Goal: Information Seeking & Learning: Learn about a topic

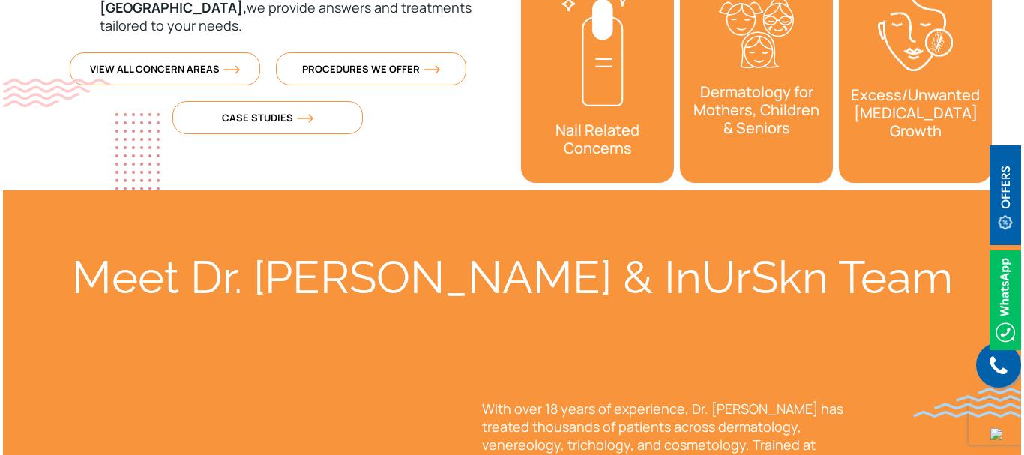
scroll to position [600, 0]
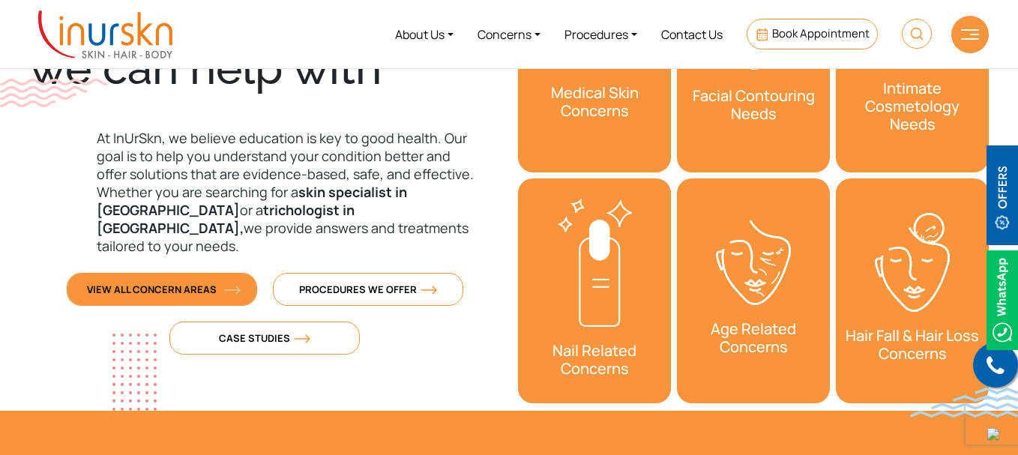
click at [164, 283] on span "View All Concern Areas" at bounding box center [162, 289] width 150 height 13
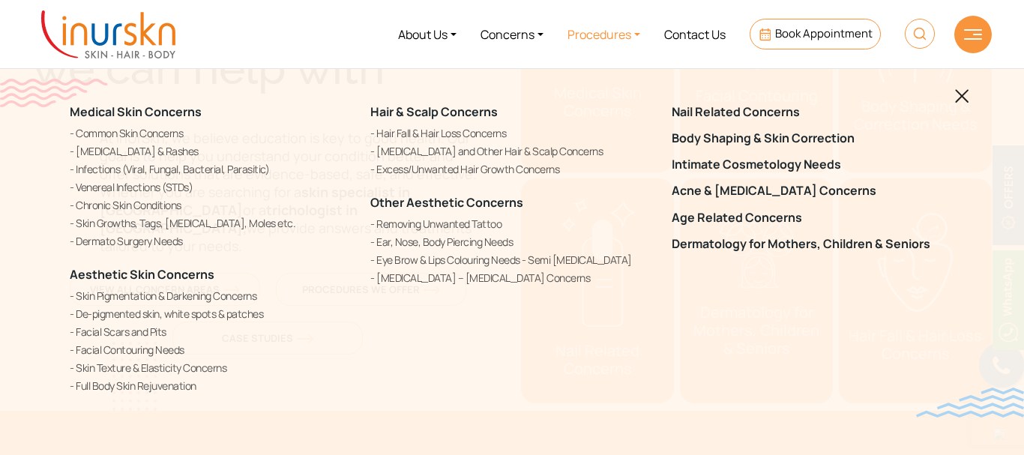
click at [636, 36] on link "Procedures" at bounding box center [604, 34] width 97 height 56
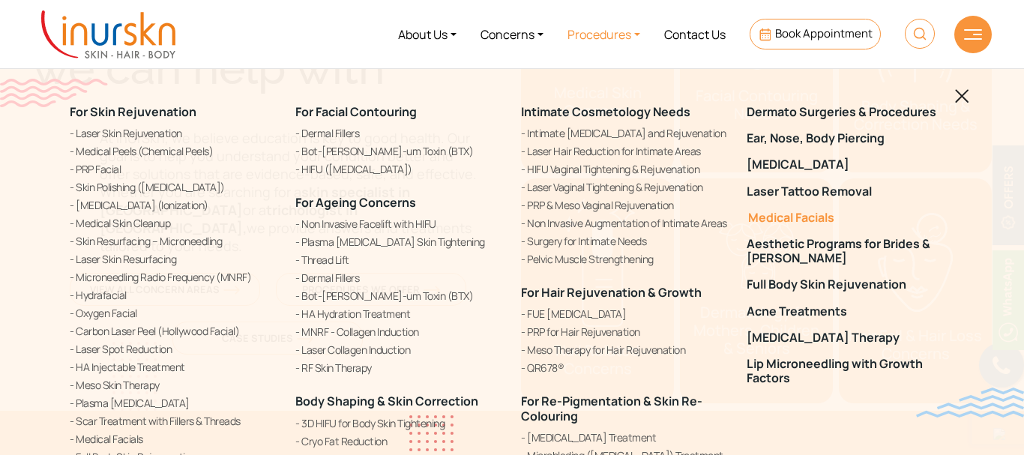
click at [777, 211] on link "Medical Facials" at bounding box center [851, 218] width 208 height 14
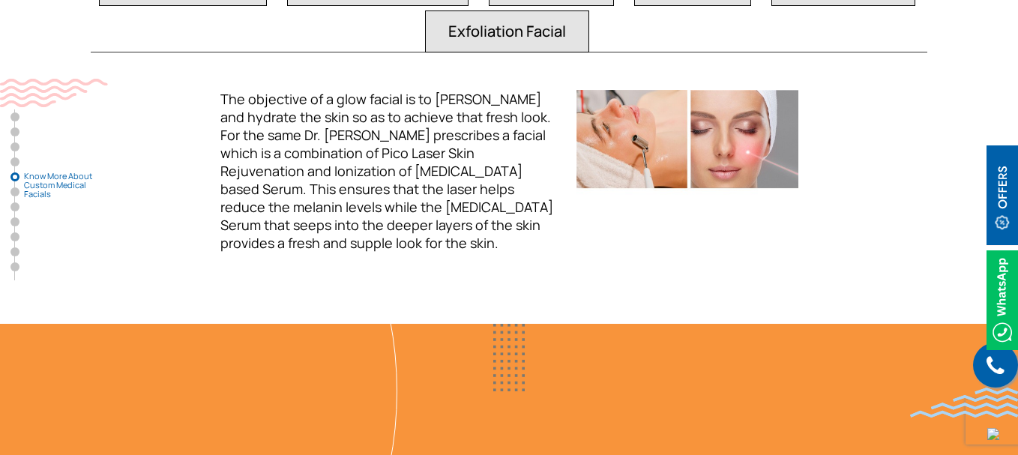
scroll to position [2774, 0]
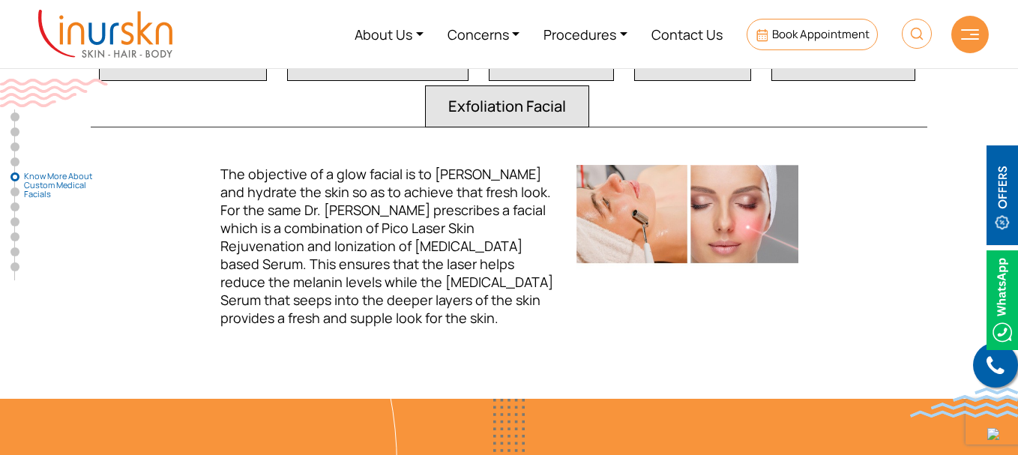
click at [959, 31] on div at bounding box center [969, 34] width 37 height 37
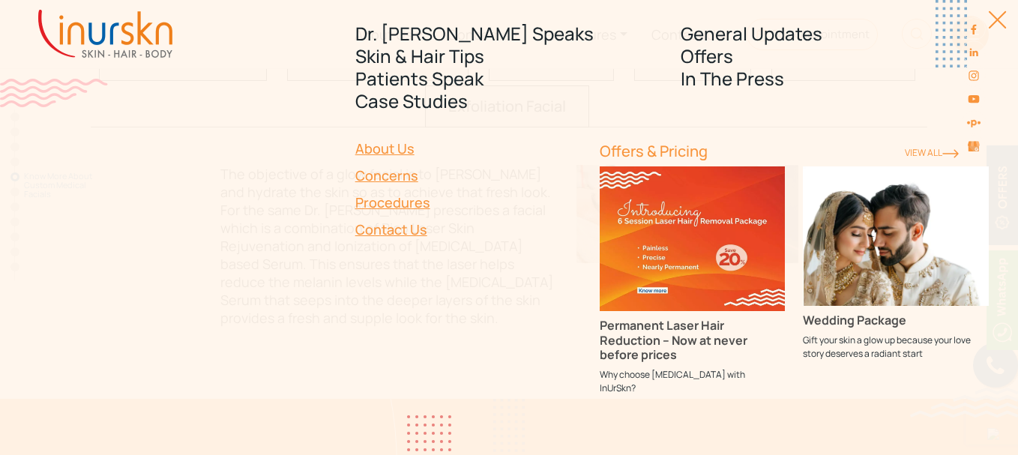
click at [864, 277] on img at bounding box center [896, 235] width 186 height 139
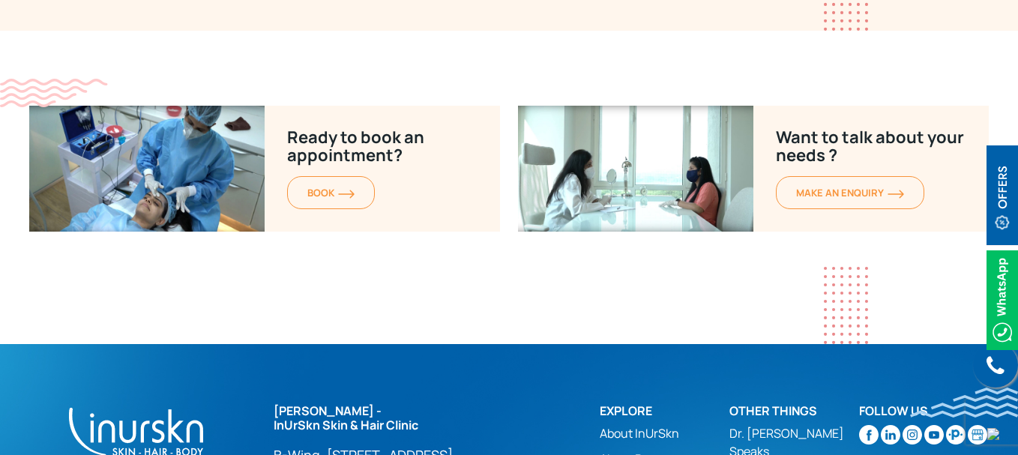
scroll to position [3823, 0]
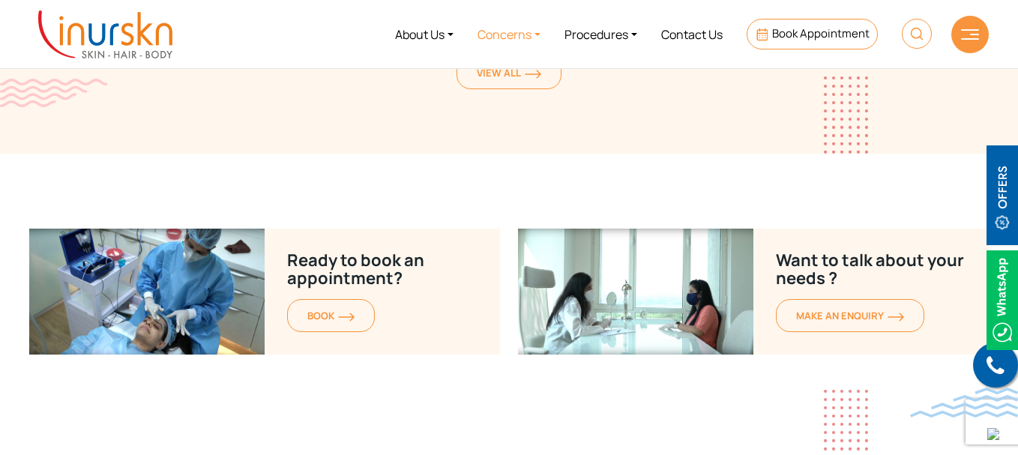
click at [535, 35] on link "Concerns" at bounding box center [509, 34] width 87 height 56
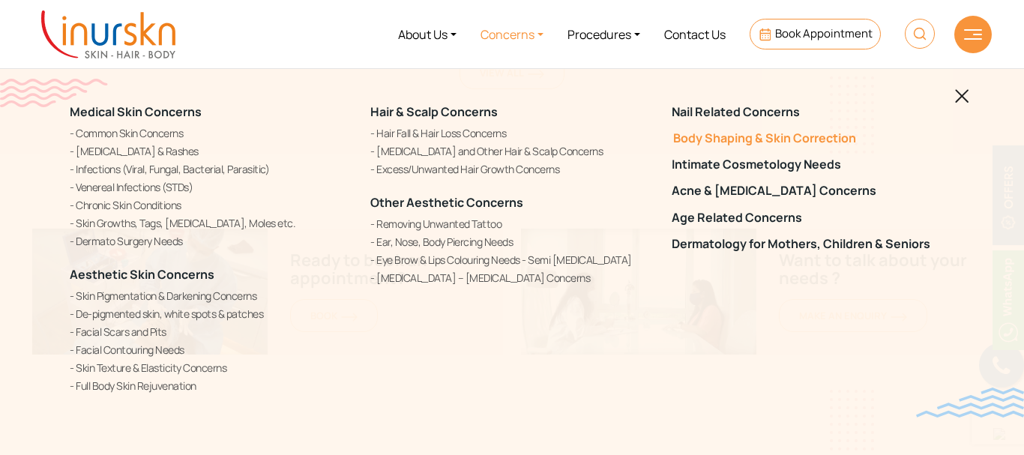
click at [722, 142] on link "Body Shaping & Skin Correction" at bounding box center [813, 138] width 283 height 14
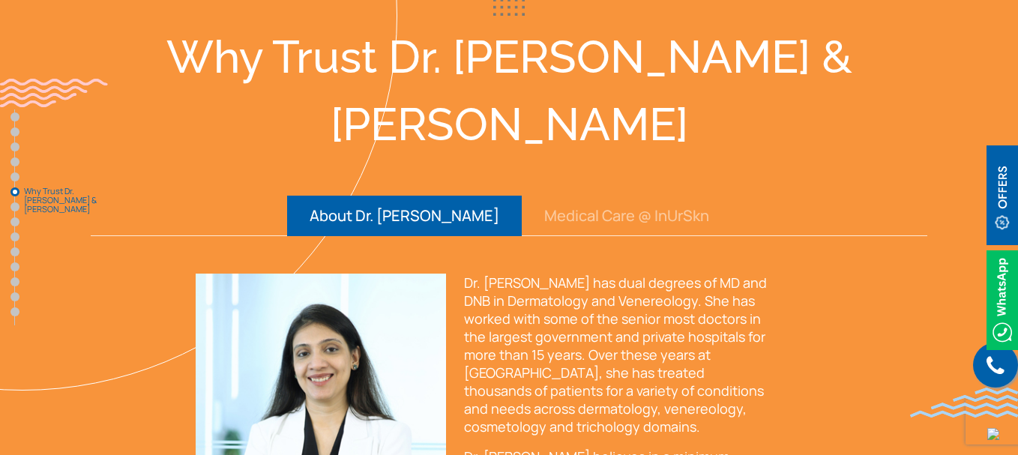
scroll to position [4048, 0]
